Goal: Task Accomplishment & Management: Use online tool/utility

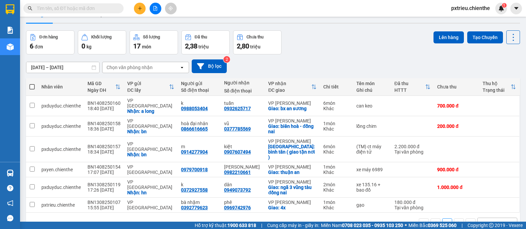
scroll to position [30, 0]
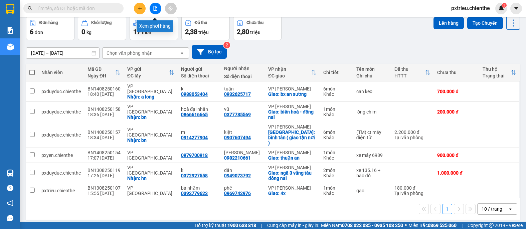
click at [155, 10] on icon "file-add" at bounding box center [155, 8] width 5 height 5
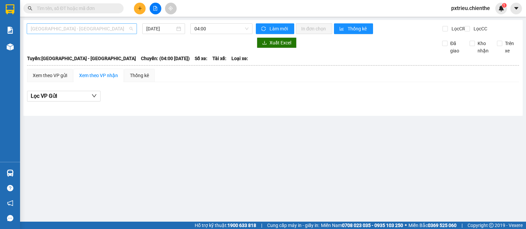
click at [127, 32] on span "[GEOGRAPHIC_DATA] - [GEOGRAPHIC_DATA]" at bounding box center [82, 29] width 102 height 10
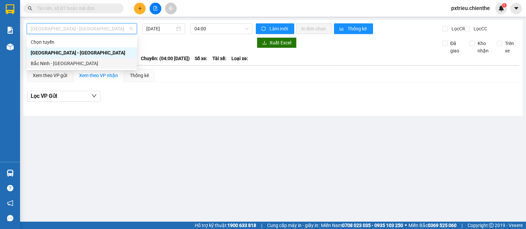
click at [87, 62] on div "Bắc Ninh - [GEOGRAPHIC_DATA]" at bounding box center [82, 63] width 102 height 7
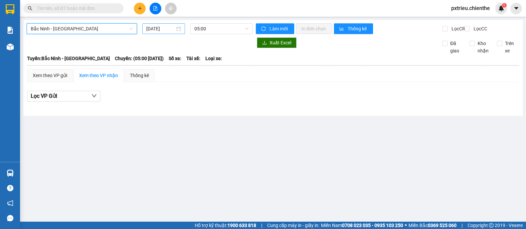
click at [177, 28] on div "[DATE]" at bounding box center [163, 28] width 35 height 7
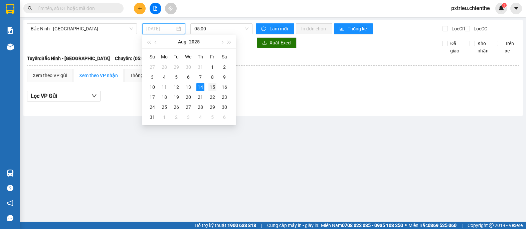
click at [213, 86] on div "15" at bounding box center [212, 87] width 8 height 8
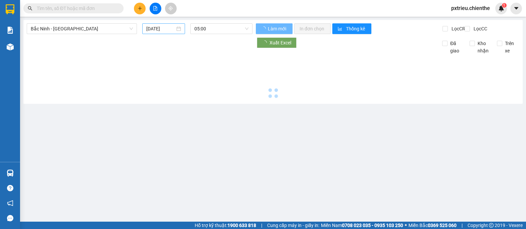
click at [180, 29] on div "[DATE]" at bounding box center [163, 28] width 35 height 7
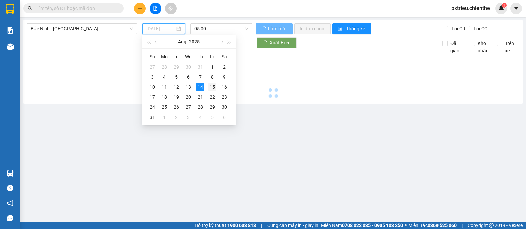
click at [212, 88] on div "15" at bounding box center [212, 87] width 8 height 8
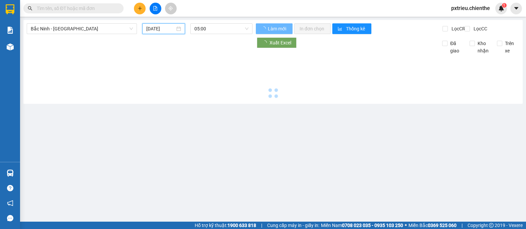
type input "[DATE]"
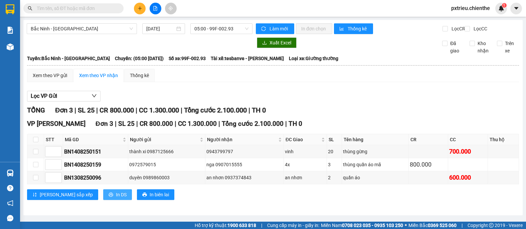
click at [116, 198] on span "In DS" at bounding box center [121, 194] width 11 height 7
click at [155, 11] on button at bounding box center [156, 9] width 12 height 12
click at [116, 198] on span "In DS" at bounding box center [121, 194] width 11 height 7
click at [53, 197] on span "Lưu sắp xếp" at bounding box center [66, 194] width 53 height 7
click at [116, 198] on span "In DS" at bounding box center [121, 194] width 11 height 7
